Goal: Navigation & Orientation: Find specific page/section

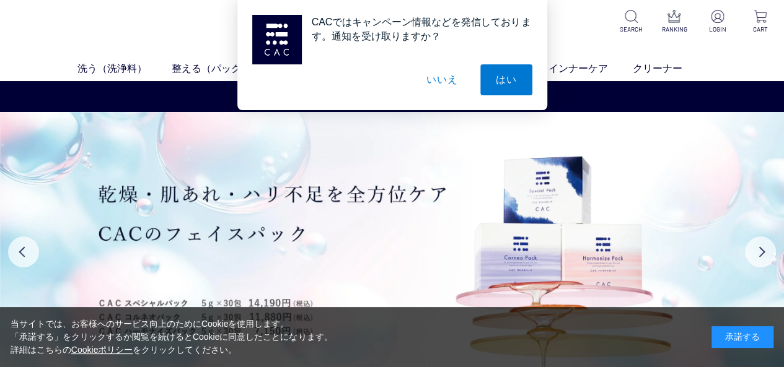
click at [435, 72] on button "いいえ" at bounding box center [442, 79] width 62 height 31
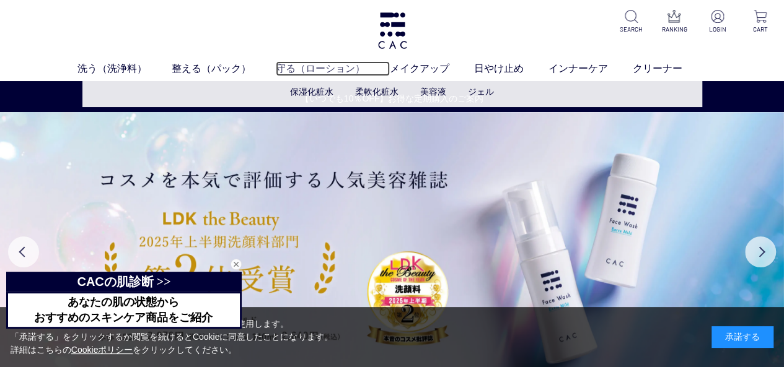
click at [319, 66] on link "守る（ローション）" at bounding box center [333, 68] width 114 height 15
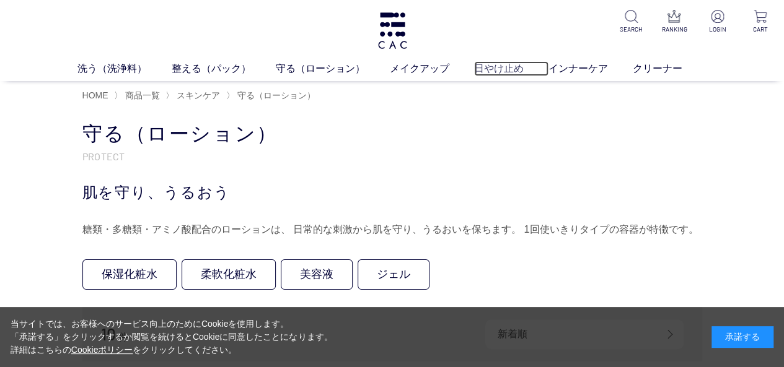
click at [502, 71] on link "日やけ止め" at bounding box center [511, 68] width 74 height 15
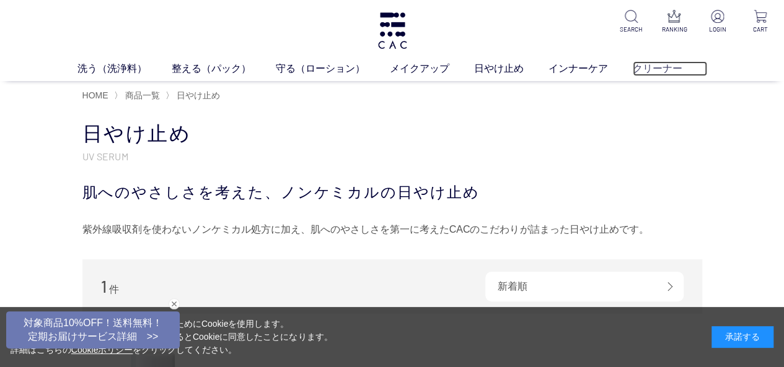
click at [654, 69] on link "クリーナー" at bounding box center [669, 68] width 74 height 15
